Goal: Check status: Check status

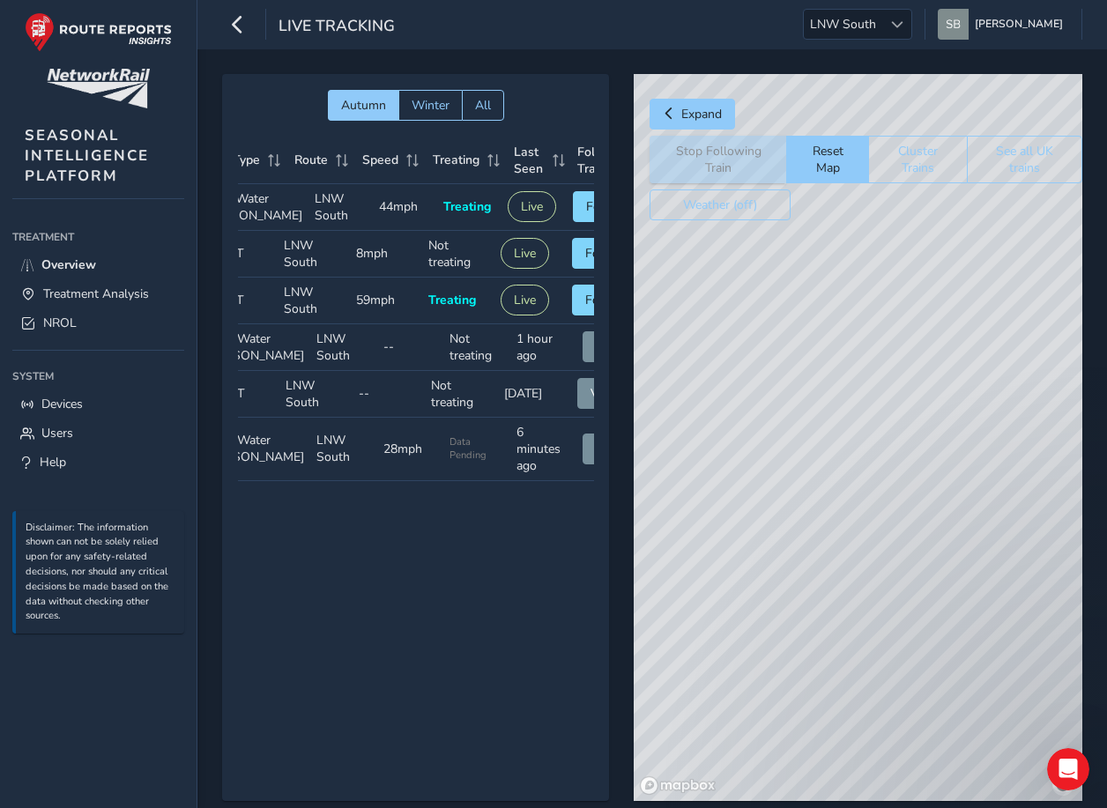
scroll to position [0, 105]
click at [575, 315] on button "Follow" at bounding box center [603, 300] width 65 height 31
drag, startPoint x: 976, startPoint y: 260, endPoint x: 897, endPoint y: 447, distance: 202.9
click at [860, 619] on div "© Mapbox © OpenStreetMap Improve this map © Maxar" at bounding box center [858, 437] width 448 height 727
drag, startPoint x: 958, startPoint y: 264, endPoint x: 964, endPoint y: 344, distance: 79.5
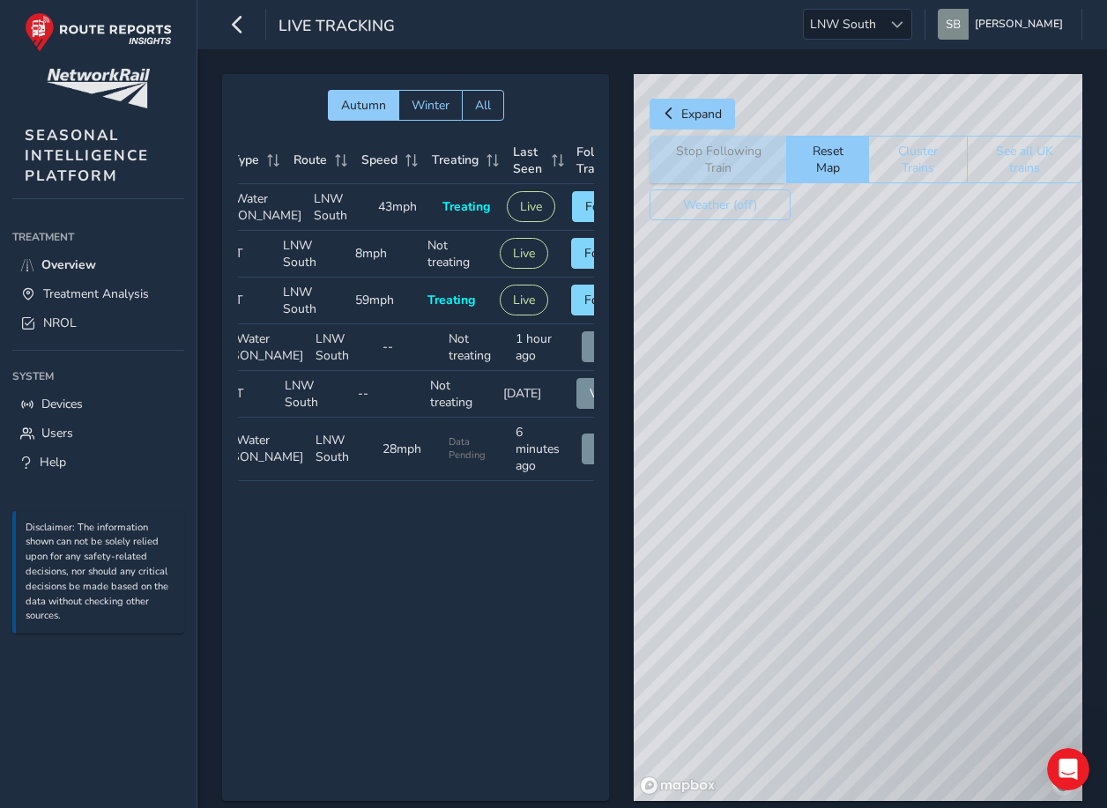
click at [964, 344] on div "© Mapbox © OpenStreetMap Improve this map © Maxar" at bounding box center [858, 437] width 448 height 727
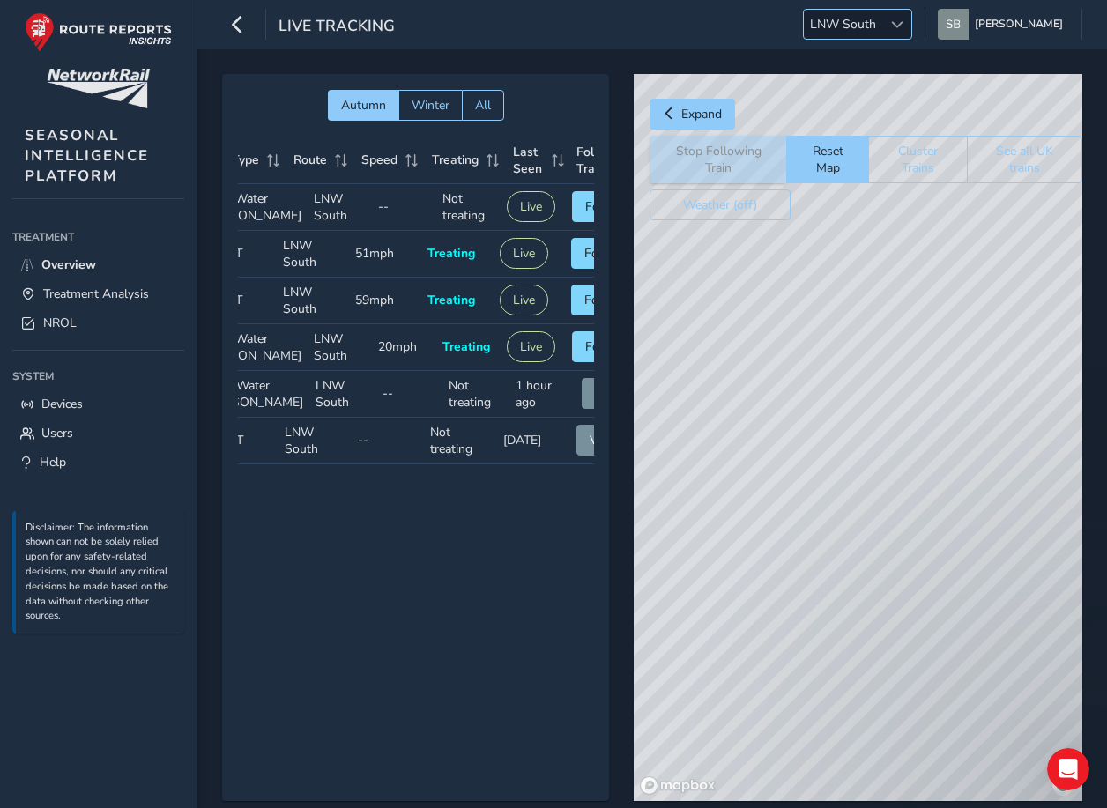
click at [882, 23] on span "LNW South" at bounding box center [843, 24] width 78 height 29
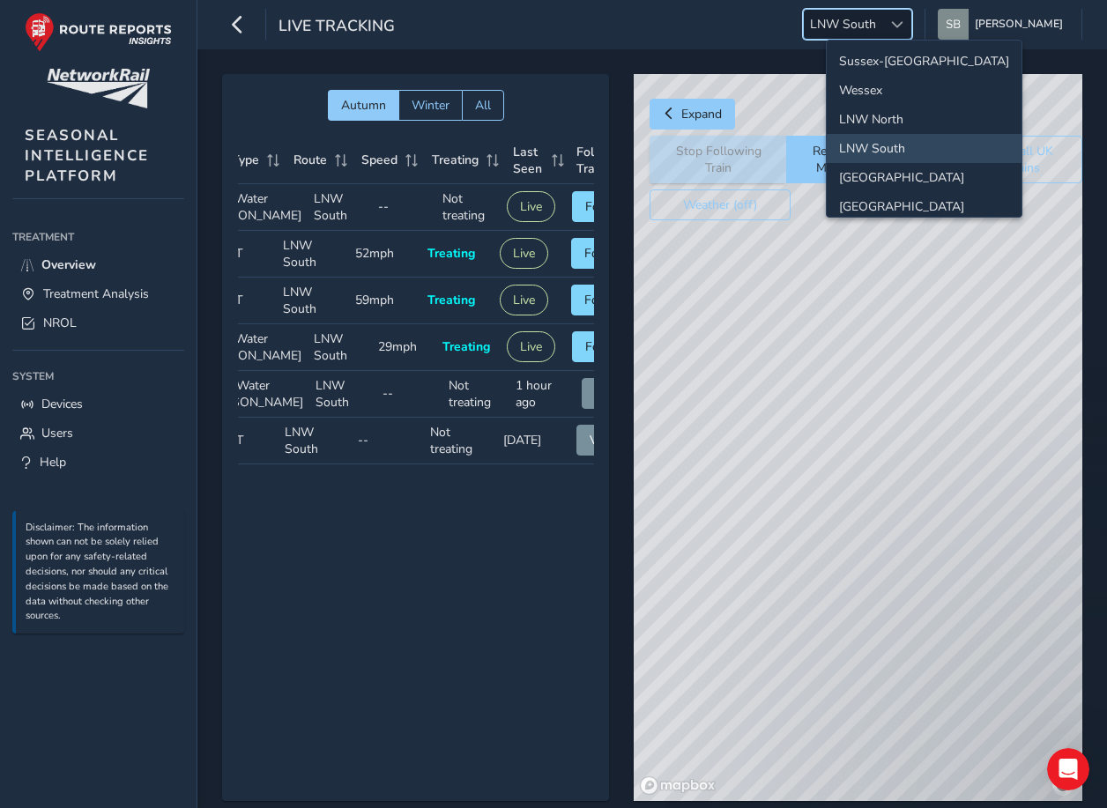
click at [881, 147] on li "LNW South" at bounding box center [923, 148] width 195 height 29
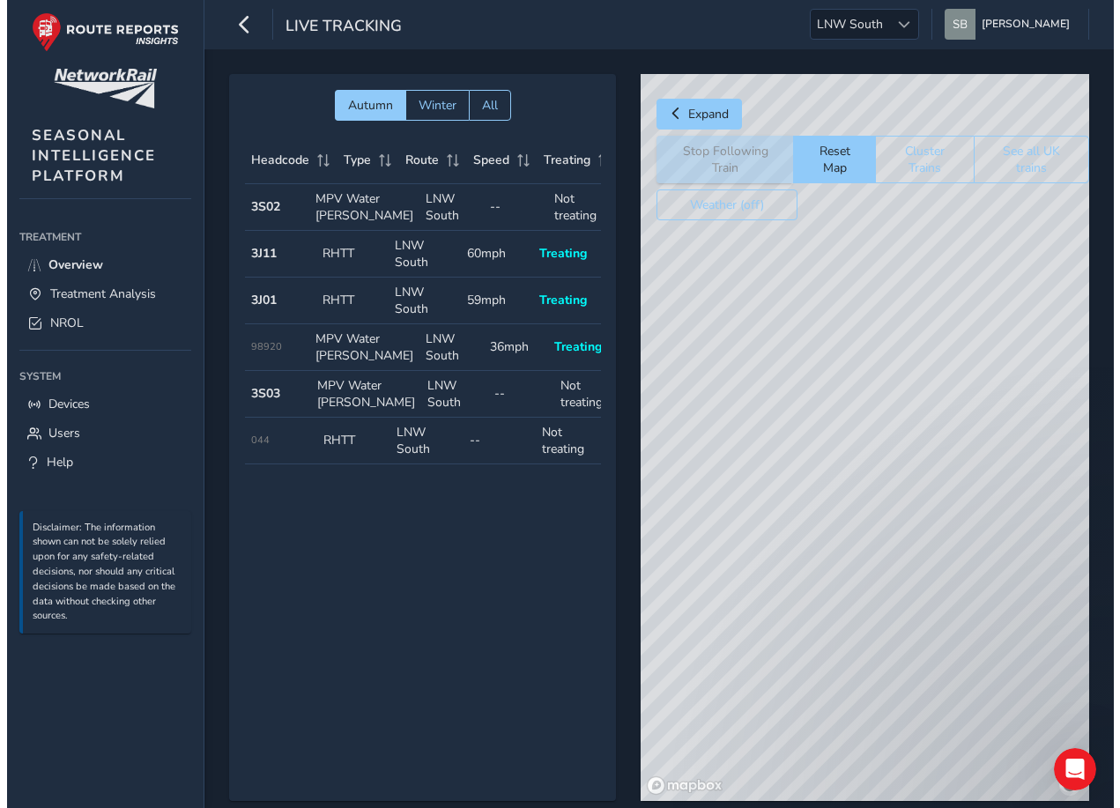
scroll to position [0, 150]
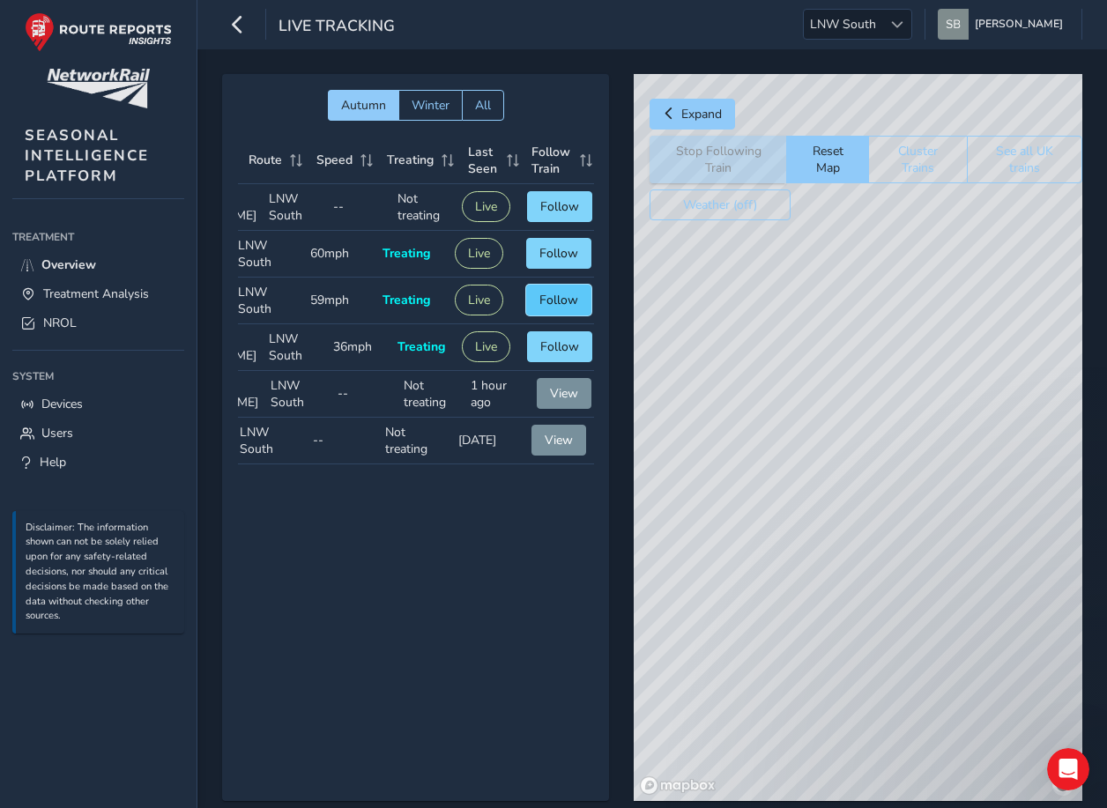
drag, startPoint x: 547, startPoint y: 322, endPoint x: 572, endPoint y: 324, distance: 24.8
click at [548, 308] on span "Follow" at bounding box center [558, 300] width 39 height 17
drag, startPoint x: 1020, startPoint y: 316, endPoint x: 892, endPoint y: 480, distance: 208.3
click at [883, 523] on div "© Mapbox © OpenStreetMap Improve this map" at bounding box center [858, 437] width 448 height 727
drag, startPoint x: 1019, startPoint y: 325, endPoint x: 1080, endPoint y: 215, distance: 126.2
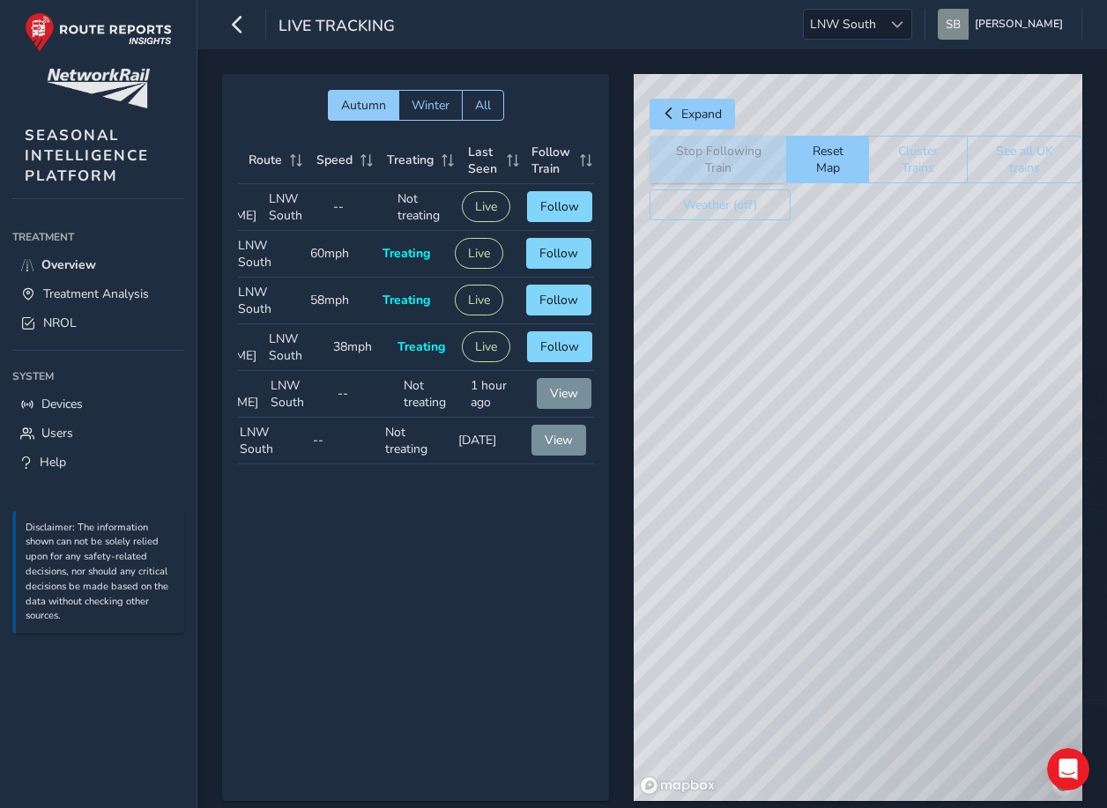
click at [1079, 247] on div "© Mapbox © OpenStreetMap Improve this map" at bounding box center [858, 437] width 448 height 727
click at [74, 266] on span "Overview" at bounding box center [68, 264] width 55 height 17
click at [77, 293] on span "Treatment Analysis" at bounding box center [96, 293] width 106 height 17
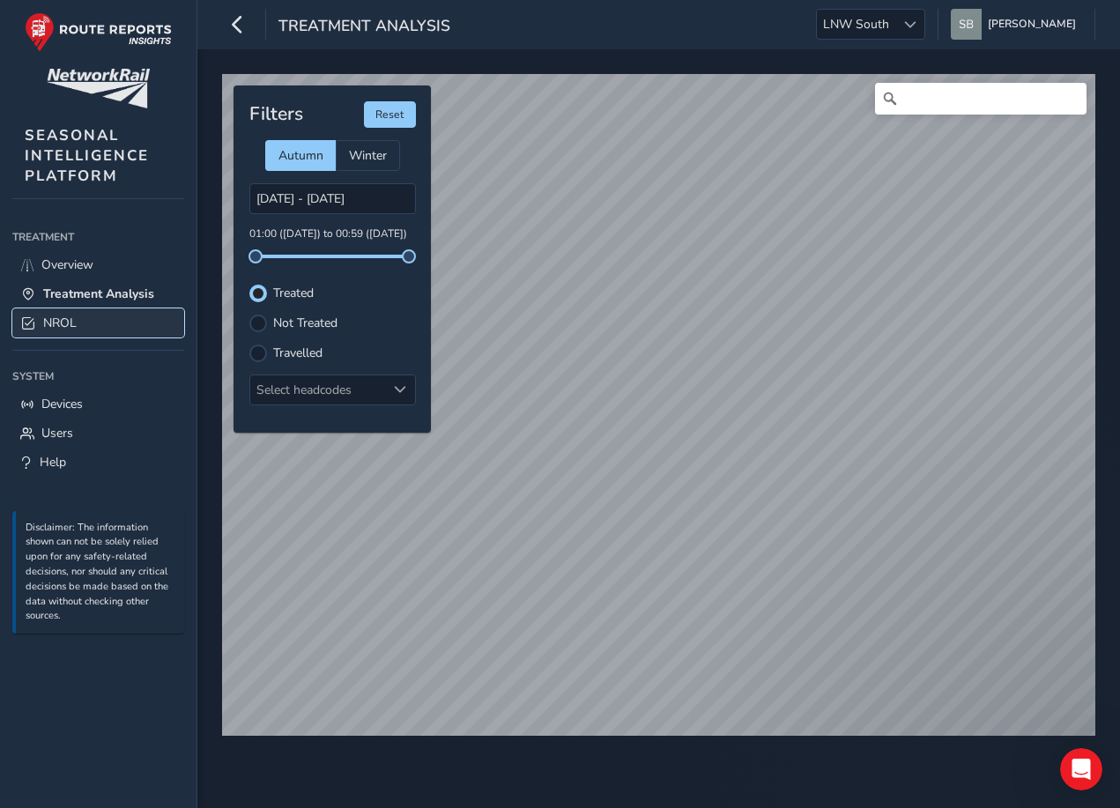
click at [55, 322] on span "NROL" at bounding box center [59, 323] width 33 height 17
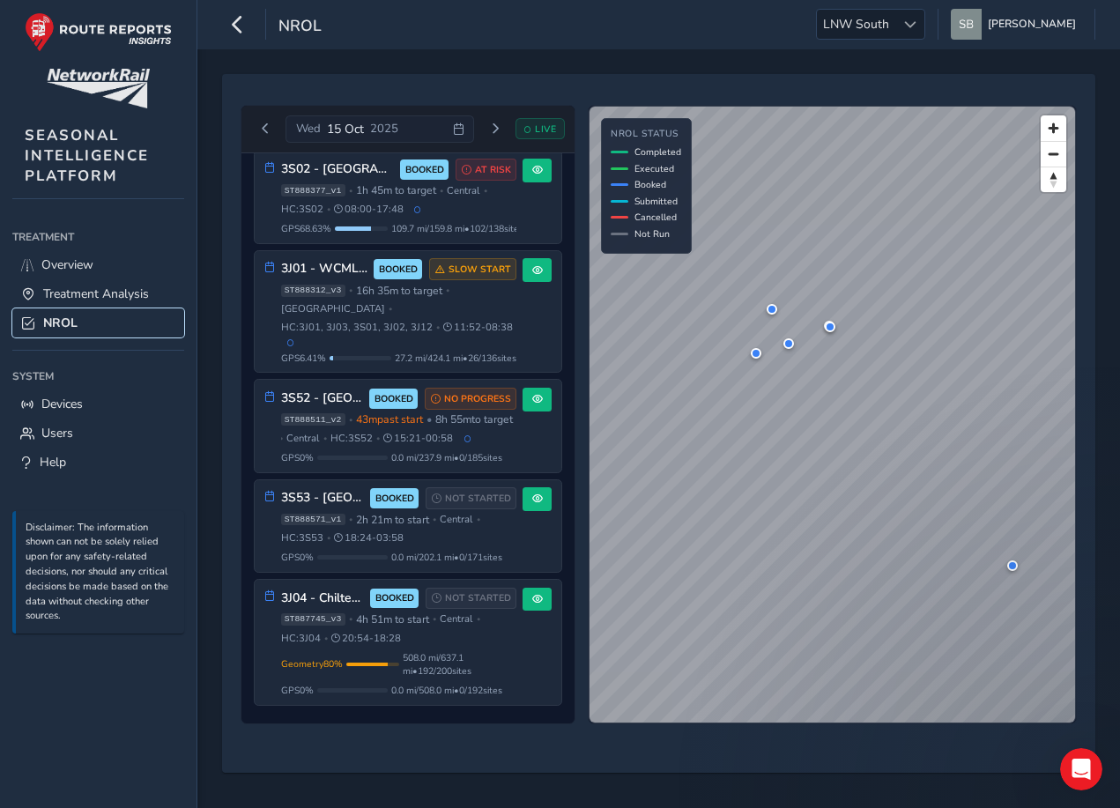
scroll to position [487, 0]
click at [994, 509] on div "[DATE] LIVE 3J01 - WCML South & DC Lines EXECUTED PARTIAL ST888311_v4 • West Co…" at bounding box center [658, 423] width 873 height 699
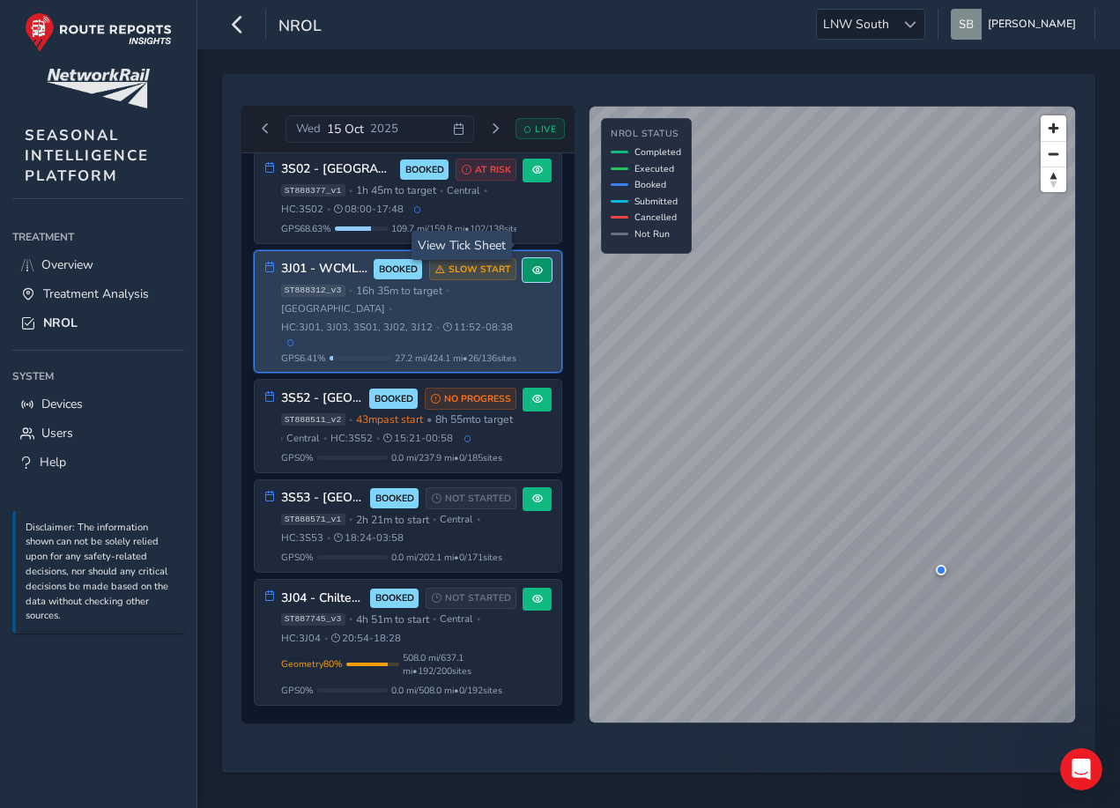
click at [532, 265] on span at bounding box center [537, 270] width 11 height 11
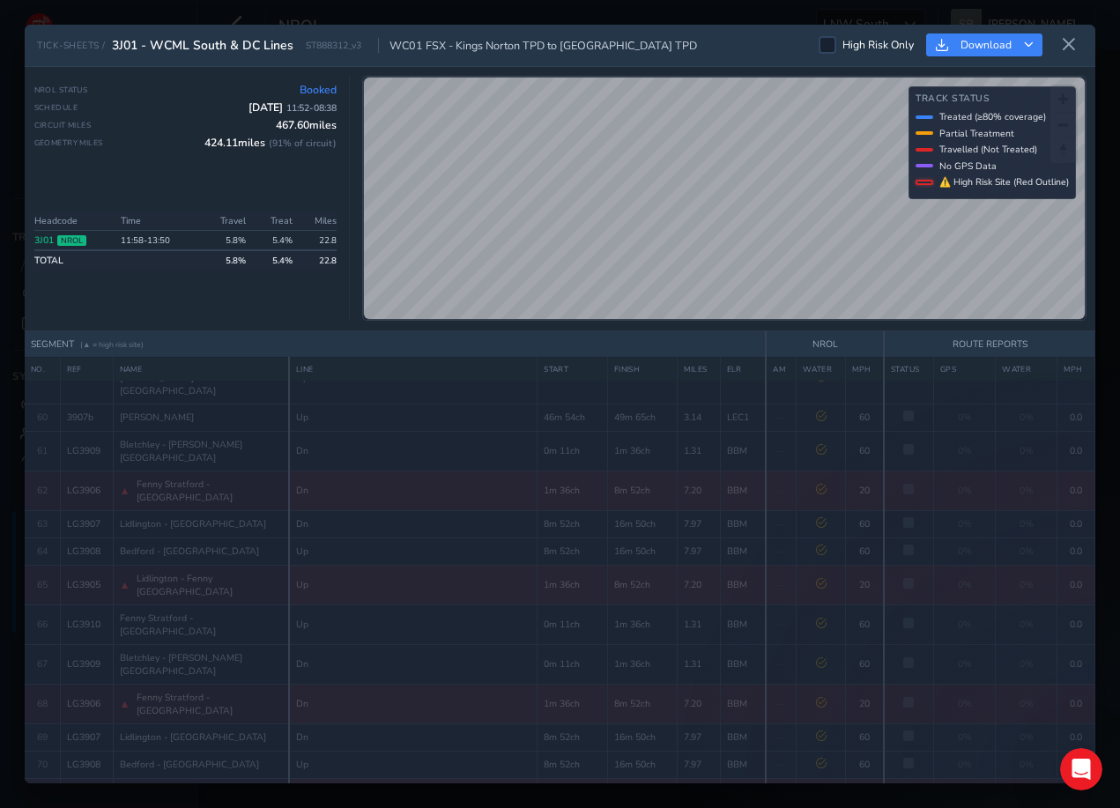
scroll to position [2180, 0]
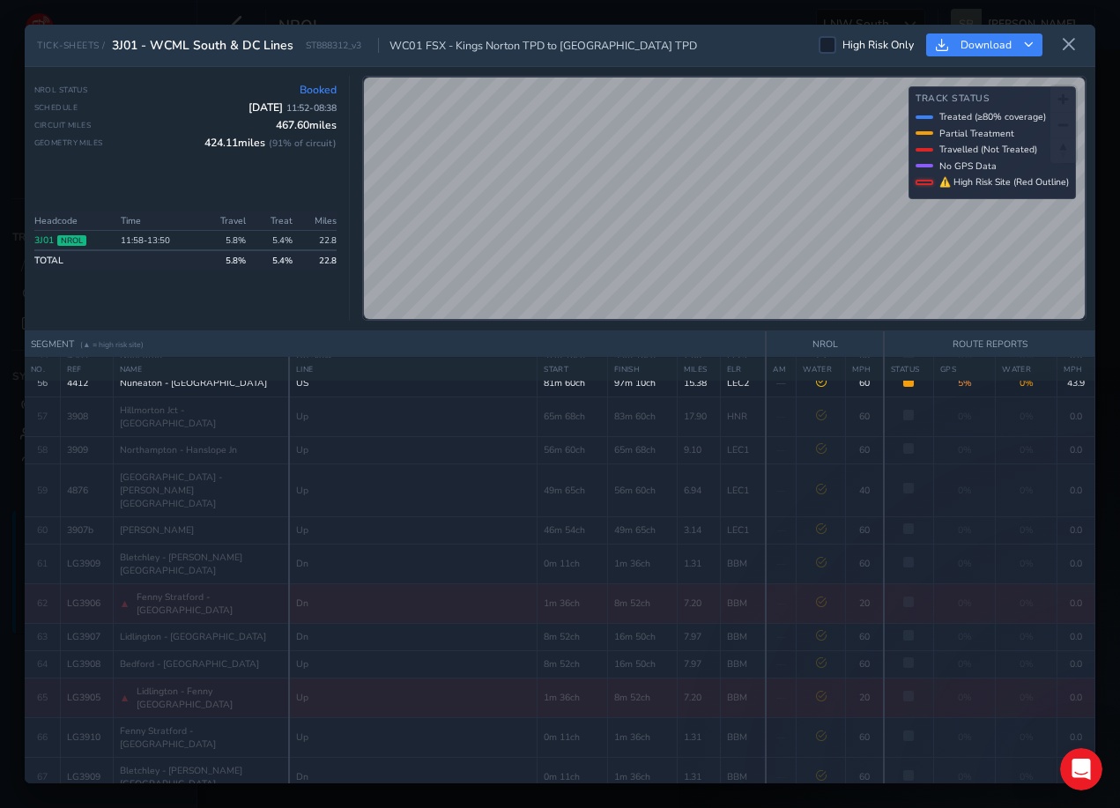
click at [654, 32] on div "TICK-SHEETS / 3J01 - WCML South & DC Lines ST888312_v3 WC01 FSX - [GEOGRAPHIC_D…" at bounding box center [560, 405] width 1071 height 760
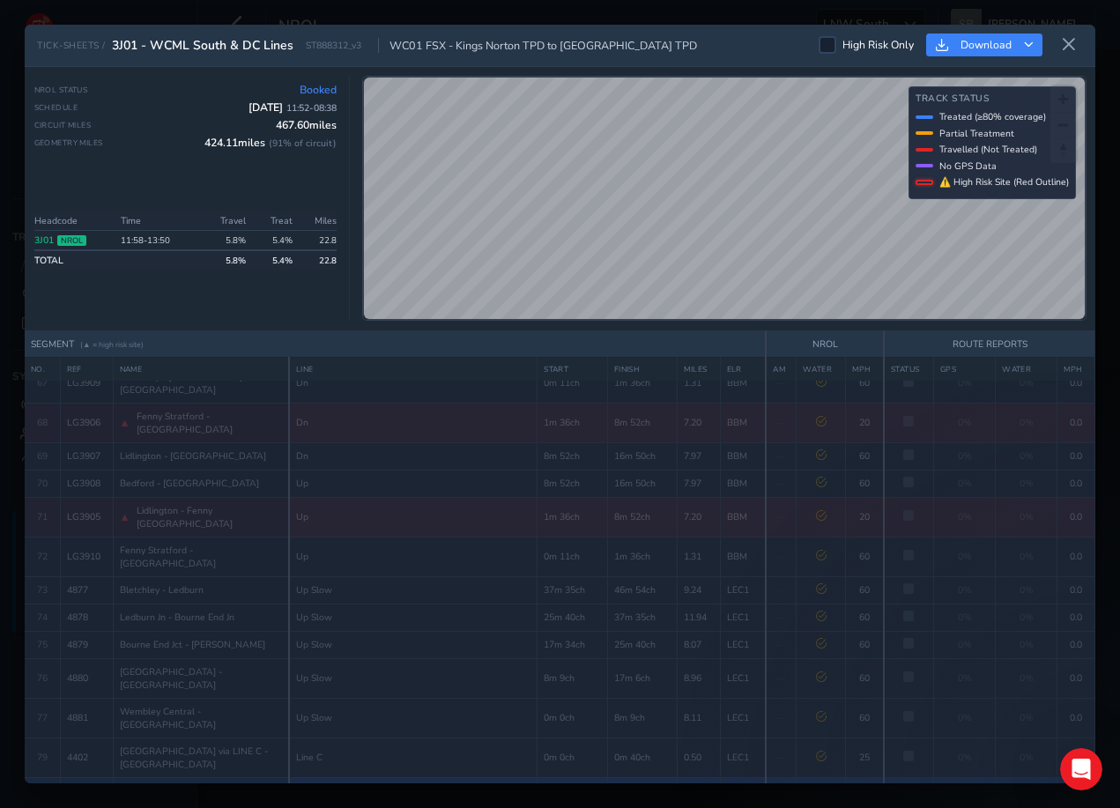
scroll to position [2613, 0]
